Goal: Task Accomplishment & Management: Manage account settings

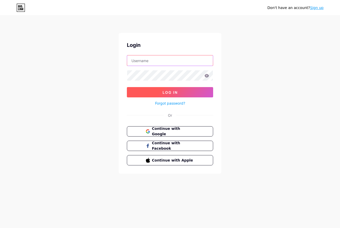
type input "tntbaby"
click at [178, 89] on button "Log In" at bounding box center [170, 92] width 86 height 10
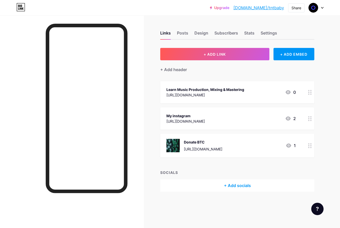
click at [290, 119] on icon at bounding box center [288, 118] width 5 height 4
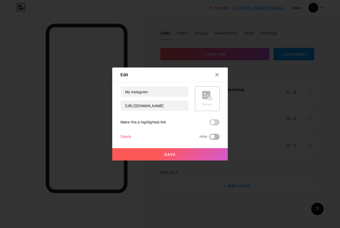
click at [211, 138] on span at bounding box center [215, 136] width 10 height 6
click at [210, 138] on input "checkbox" at bounding box center [210, 138] width 0 height 0
click at [206, 154] on button "Save" at bounding box center [170, 154] width 116 height 12
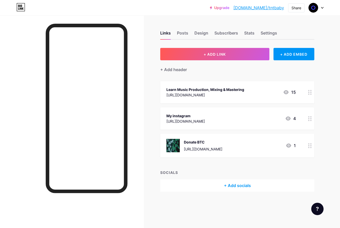
click at [290, 145] on icon at bounding box center [289, 145] width 6 height 6
click at [216, 72] on div at bounding box center [217, 74] width 9 height 9
click at [206, 33] on div "Design" at bounding box center [202, 34] width 14 height 9
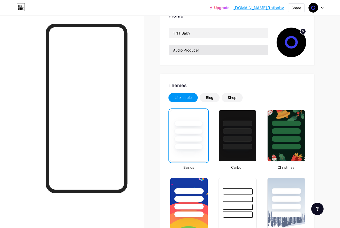
scroll to position [48, 0]
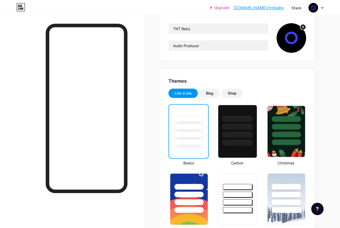
click at [243, 143] on div at bounding box center [238, 142] width 30 height 6
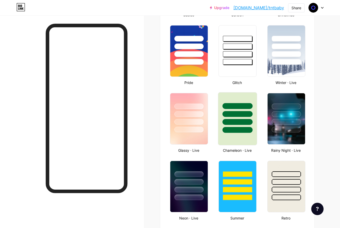
scroll to position [198, 0]
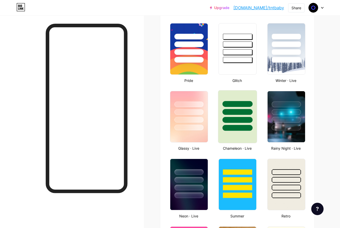
click at [242, 127] on div at bounding box center [238, 128] width 30 height 6
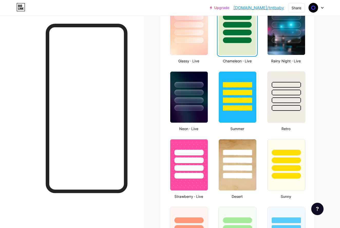
scroll to position [183, 0]
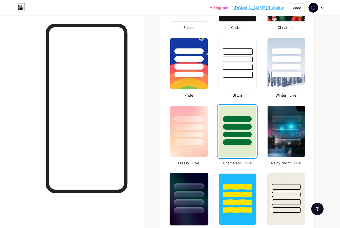
click at [194, 213] on img at bounding box center [189, 199] width 39 height 52
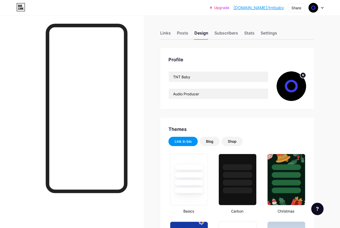
scroll to position [0, 0]
click at [179, 35] on div "Posts" at bounding box center [182, 34] width 11 height 9
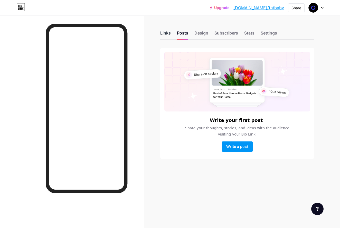
click at [168, 35] on div "Links" at bounding box center [165, 34] width 11 height 9
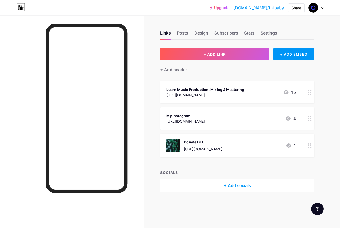
click at [216, 146] on div "Donate BTC [URL][DOMAIN_NAME]" at bounding box center [203, 145] width 39 height 13
click at [217, 74] on icon at bounding box center [217, 75] width 4 height 4
click at [223, 142] on div "Donate BTC" at bounding box center [203, 141] width 39 height 5
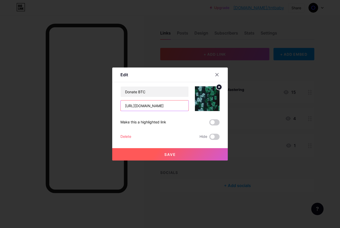
click at [175, 106] on input "[URL][DOMAIN_NAME]" at bounding box center [155, 105] width 68 height 10
paste input "[URL][DOMAIN_NAME]"
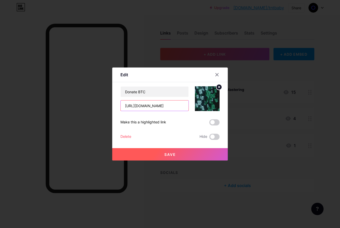
type input "[URL][DOMAIN_NAME]"
click at [175, 157] on button "Save" at bounding box center [170, 154] width 116 height 12
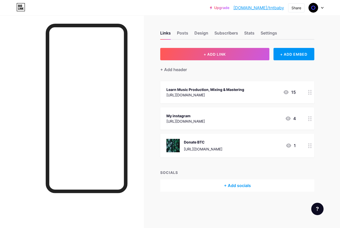
click at [210, 142] on div "Donate BTC" at bounding box center [203, 141] width 39 height 5
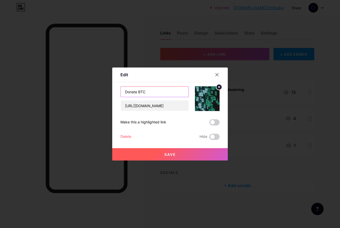
click at [160, 94] on input "Donate BTC" at bounding box center [155, 91] width 68 height 10
type input "Donation"
click at [174, 154] on span "Save" at bounding box center [171, 154] width 12 height 4
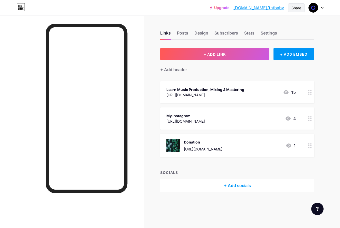
click at [290, 8] on div "Share" at bounding box center [297, 7] width 16 height 9
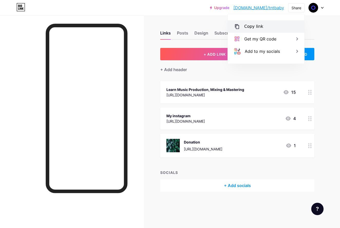
click at [266, 29] on div "Copy link" at bounding box center [266, 26] width 77 height 12
click at [268, 26] on div "Copied" at bounding box center [266, 26] width 77 height 12
